Goal: Book appointment/travel/reservation

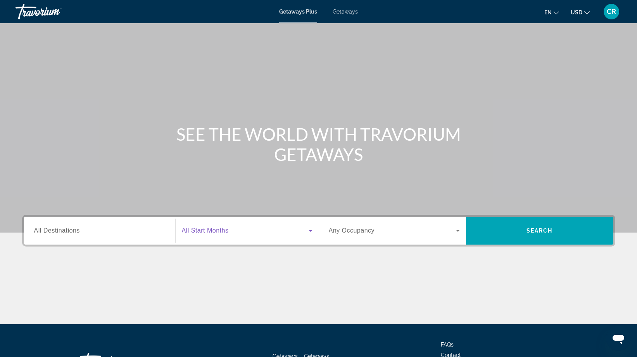
click at [309, 232] on icon "Search widget" at bounding box center [310, 230] width 9 height 9
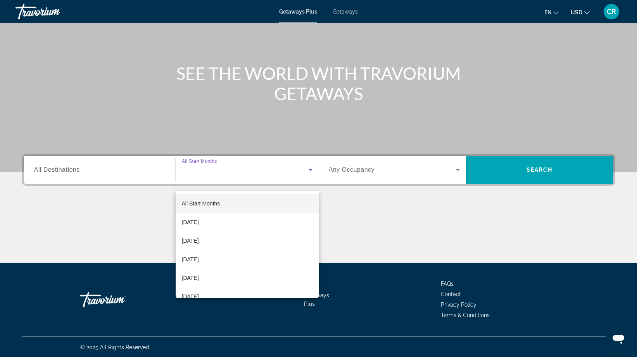
scroll to position [62, 0]
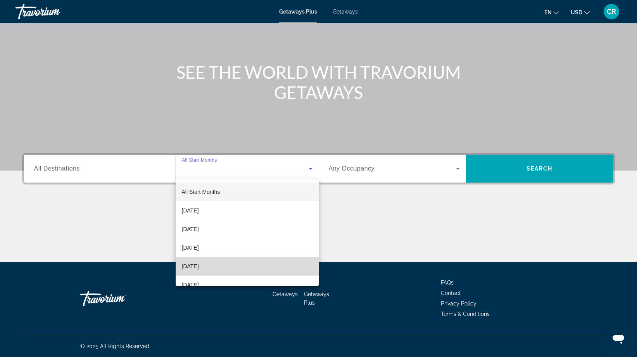
click at [206, 261] on mat-option "[DATE]" at bounding box center [247, 266] width 143 height 19
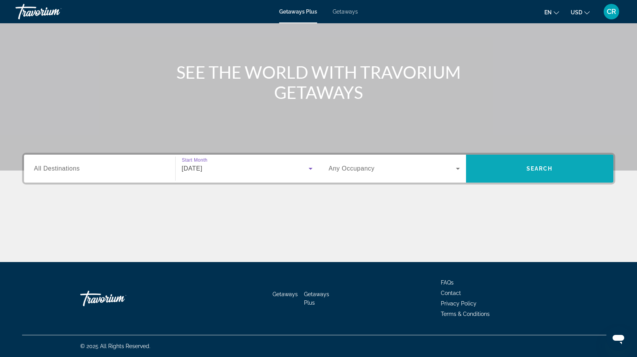
click at [542, 168] on span "Search" at bounding box center [540, 169] width 26 height 6
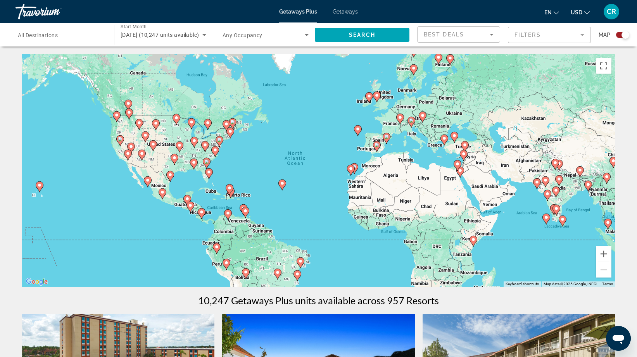
click at [208, 122] on image "Main content" at bounding box center [208, 123] width 5 height 5
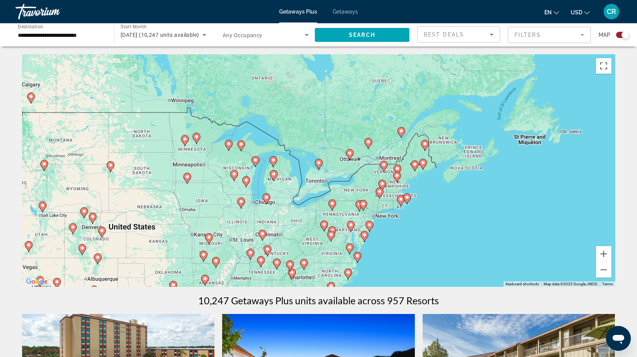
click at [349, 151] on image "Main content" at bounding box center [350, 153] width 5 height 5
type input "**********"
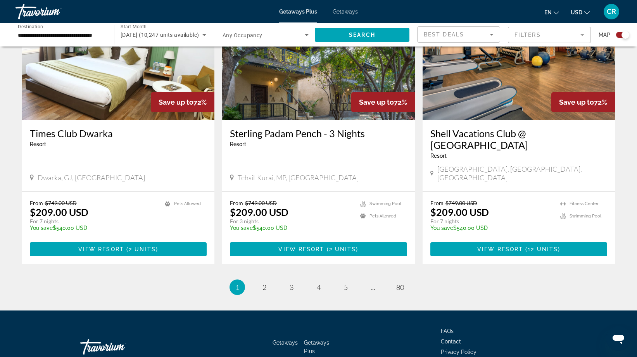
scroll to position [1172, 0]
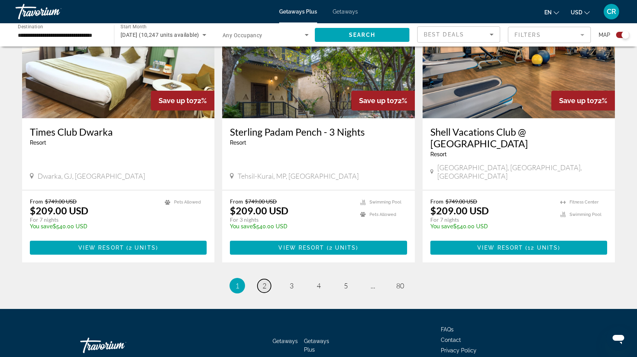
click at [265, 282] on span "2" at bounding box center [265, 286] width 4 height 9
